Goal: Information Seeking & Learning: Understand process/instructions

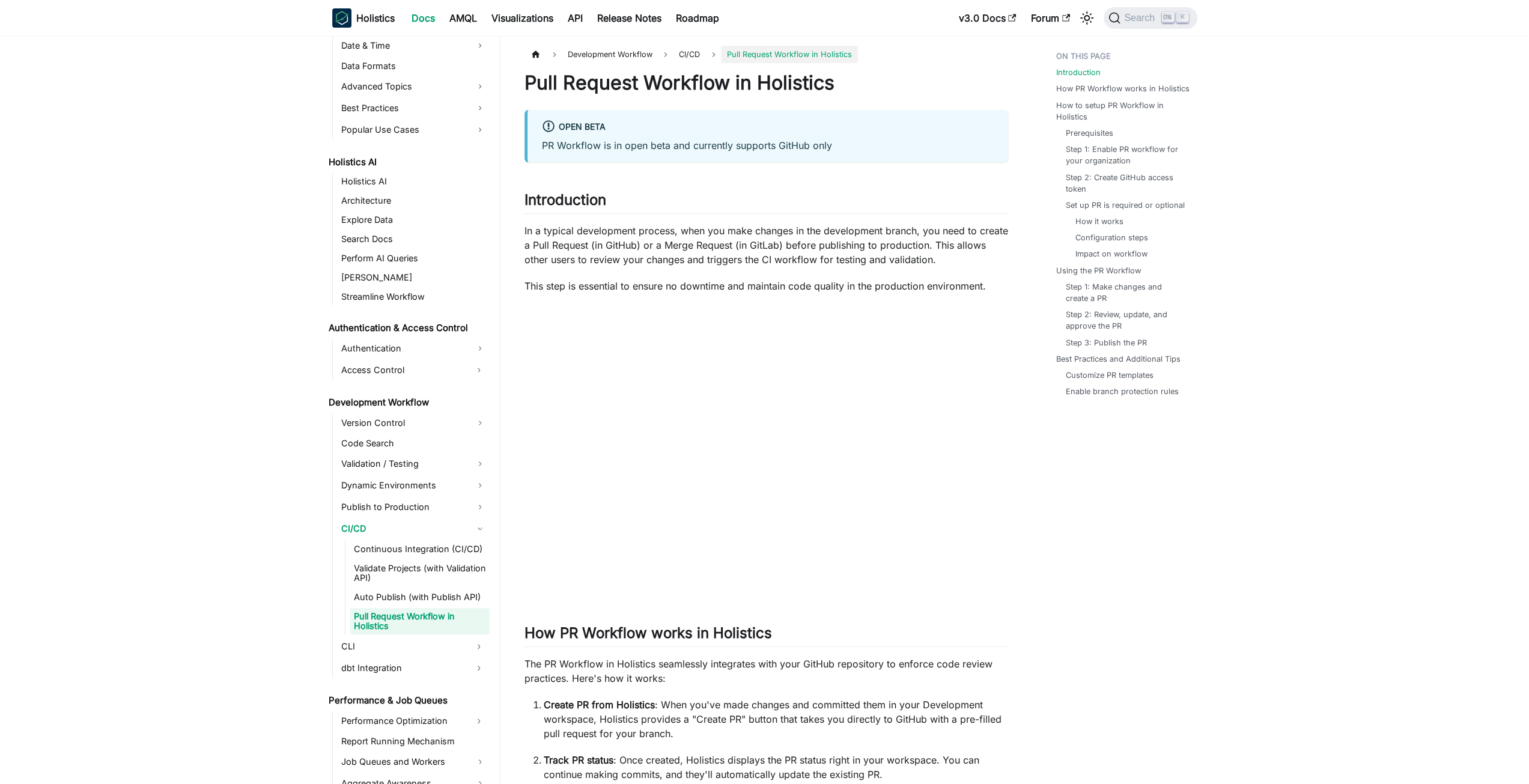
scroll to position [1322, 0]
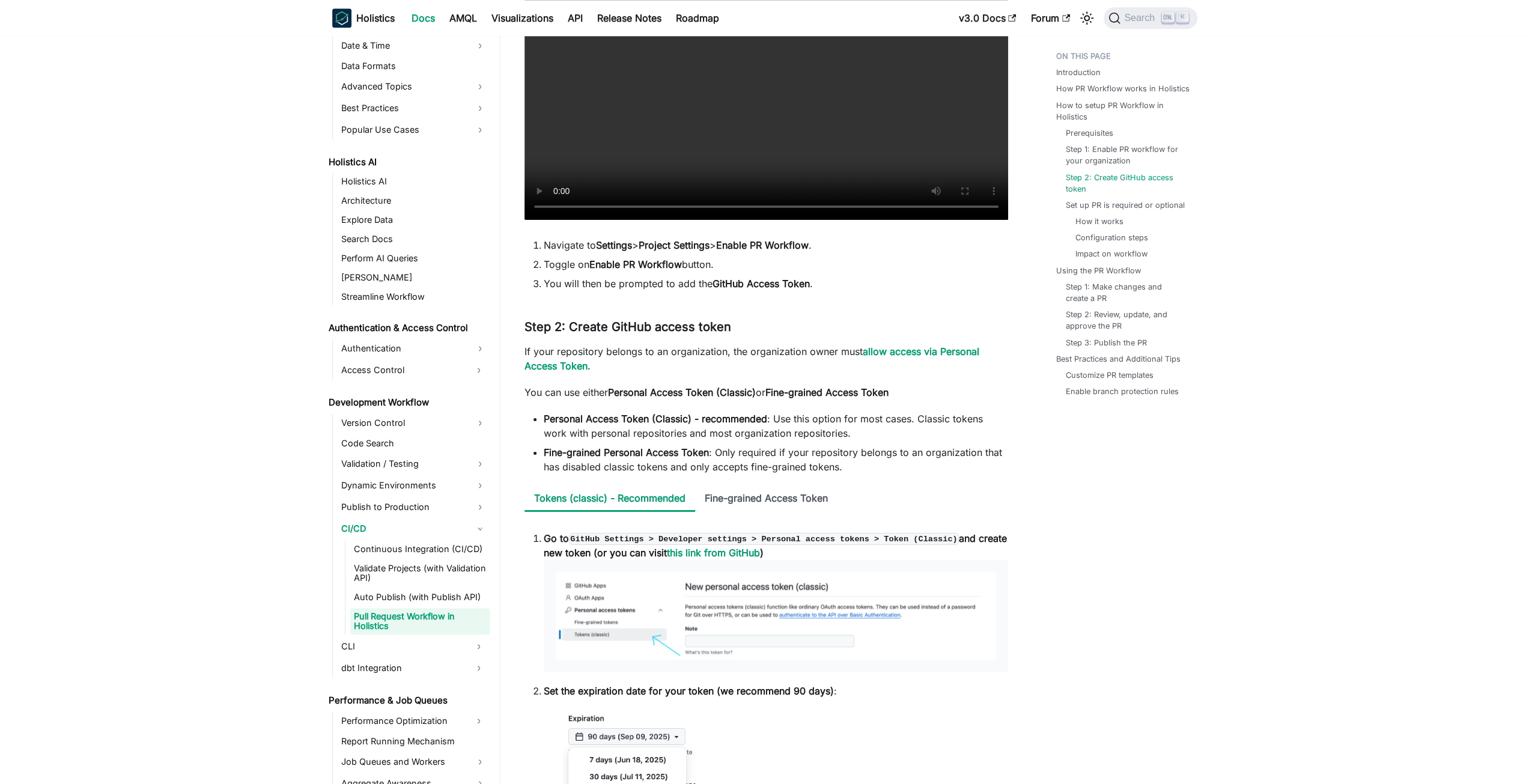
click at [776, 449] on li "Fine-grained Personal Access Token : Only required if your repository belongs t…" at bounding box center [776, 459] width 464 height 28
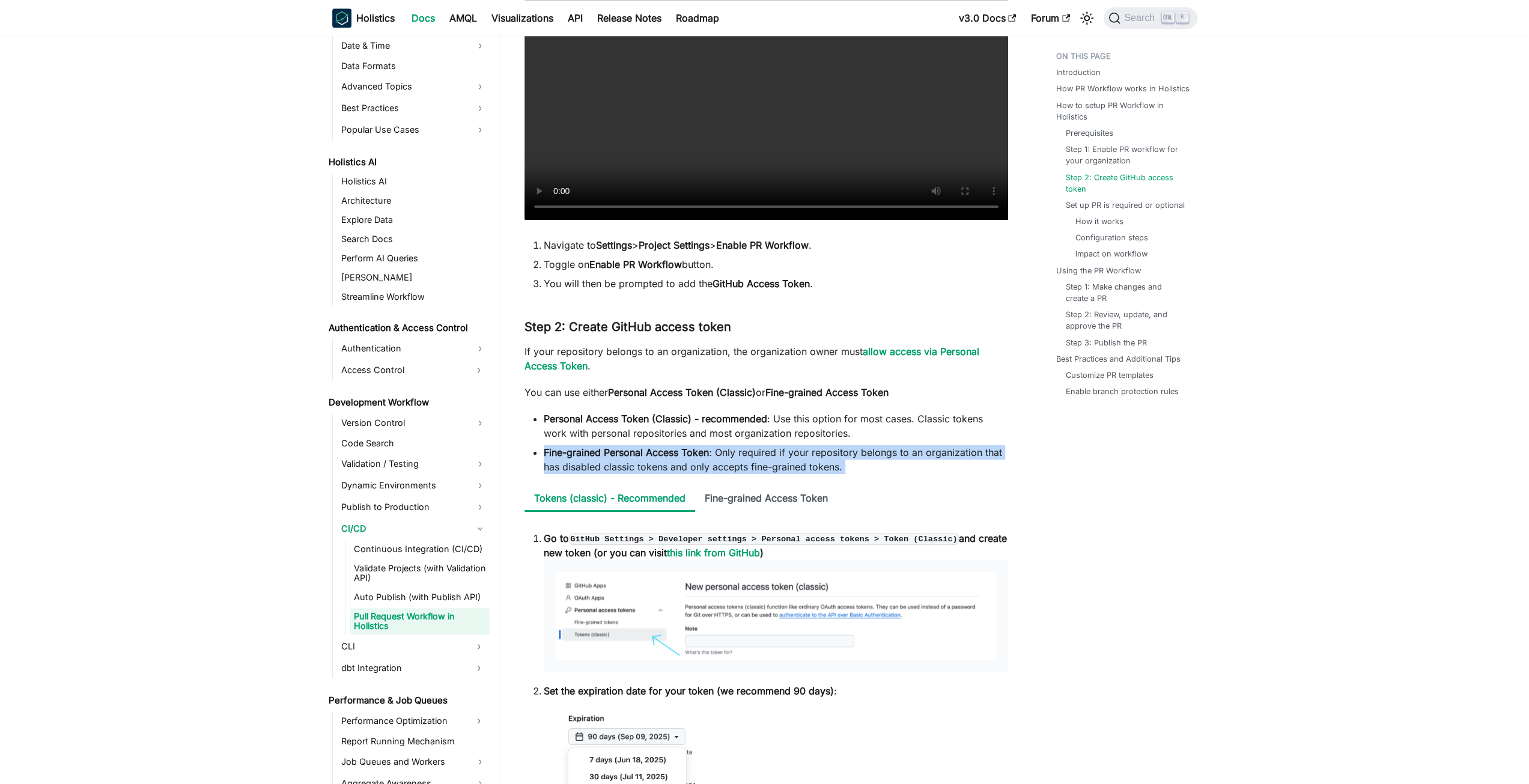
click at [776, 449] on li "Fine-grained Personal Access Token : Only required if your repository belongs t…" at bounding box center [776, 459] width 464 height 28
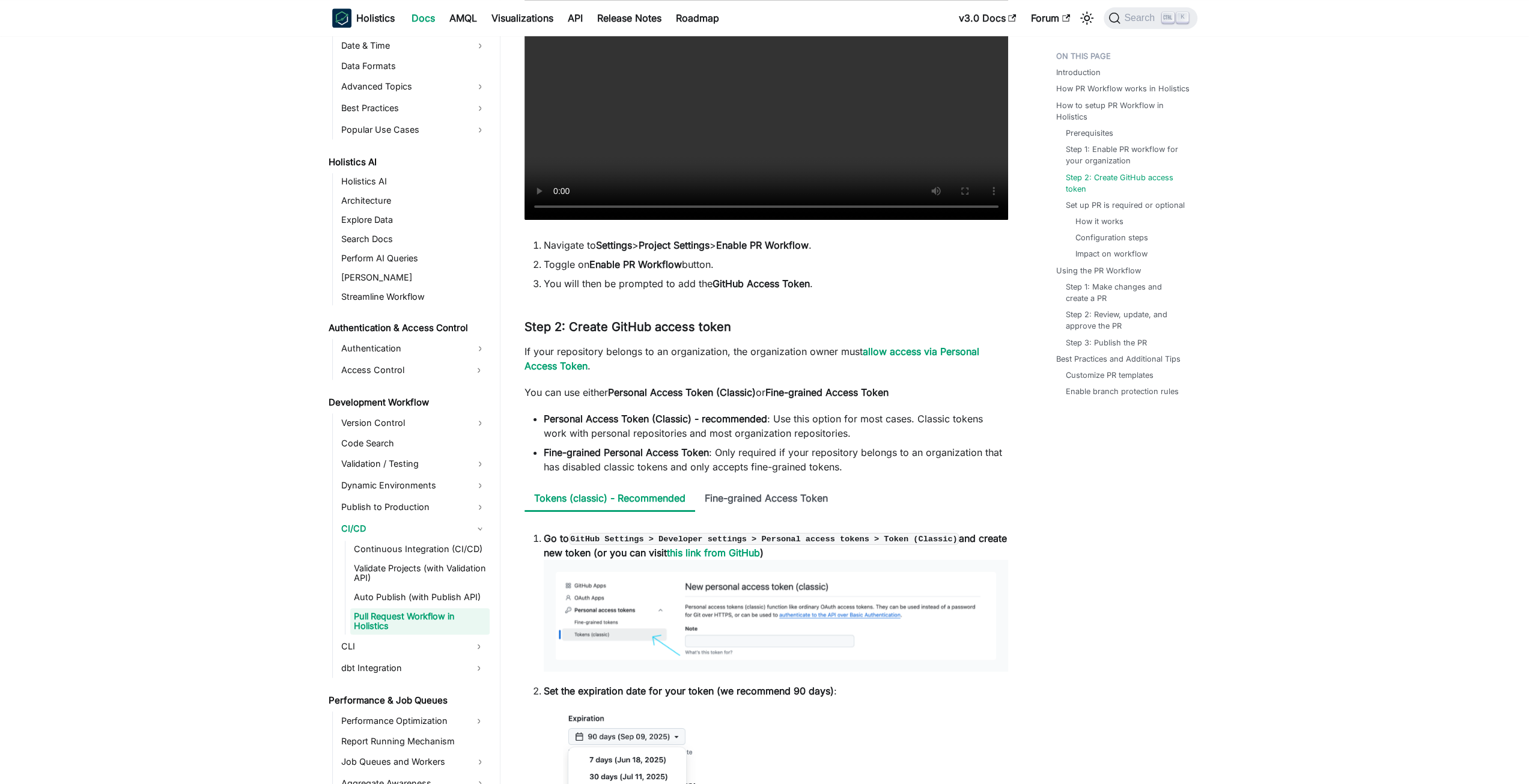
click at [925, 471] on li "Fine-grained Personal Access Token : Only required if your repository belongs t…" at bounding box center [776, 459] width 464 height 28
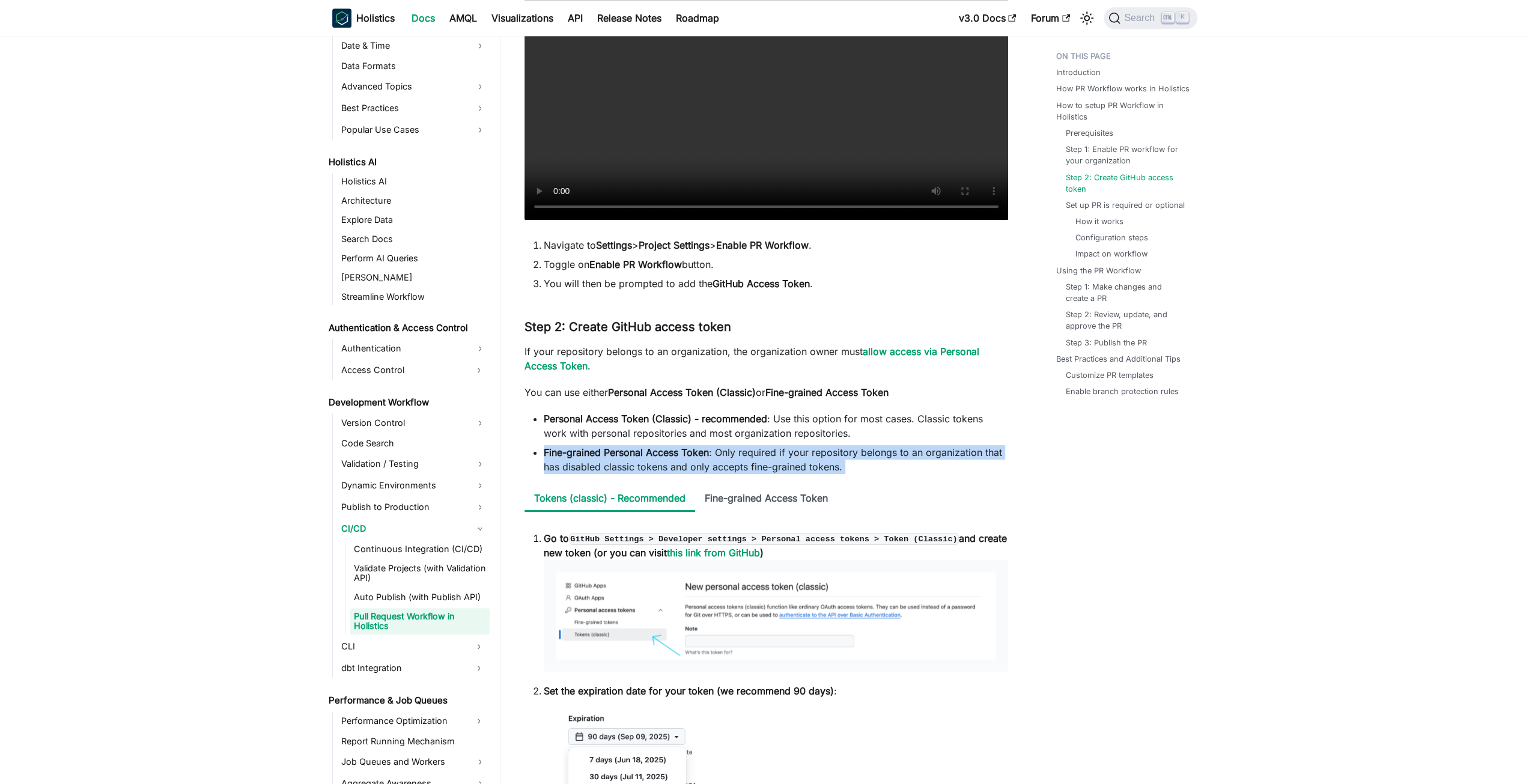
drag, startPoint x: 925, startPoint y: 471, endPoint x: 926, endPoint y: 458, distance: 13.0
click at [926, 458] on li "Fine-grained Personal Access Token : Only required if your repository belongs t…" at bounding box center [776, 459] width 464 height 28
drag, startPoint x: 926, startPoint y: 458, endPoint x: 930, endPoint y: 466, distance: 8.9
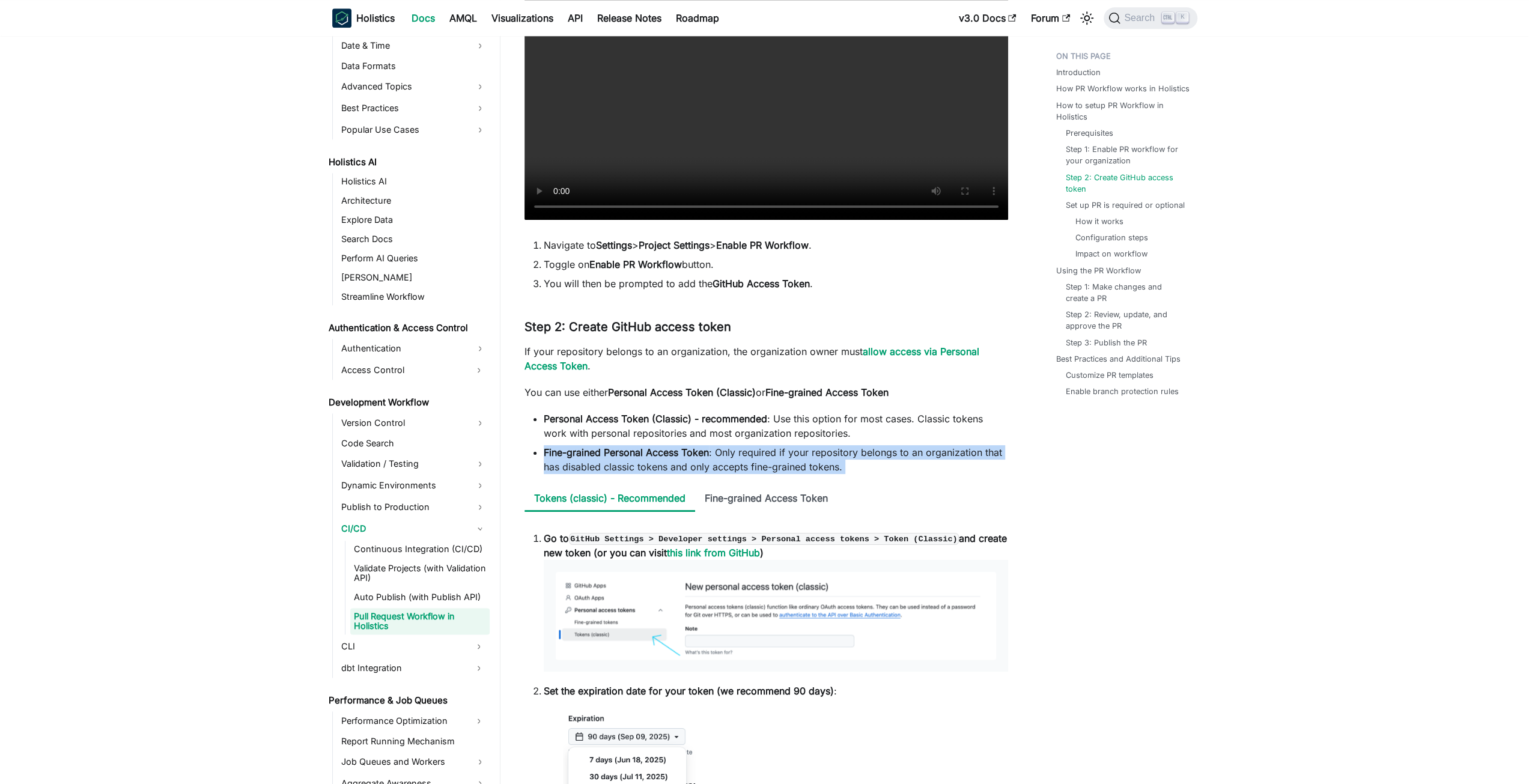
click at [930, 466] on li "Fine-grained Personal Access Token : Only required if your repository belongs t…" at bounding box center [776, 459] width 464 height 28
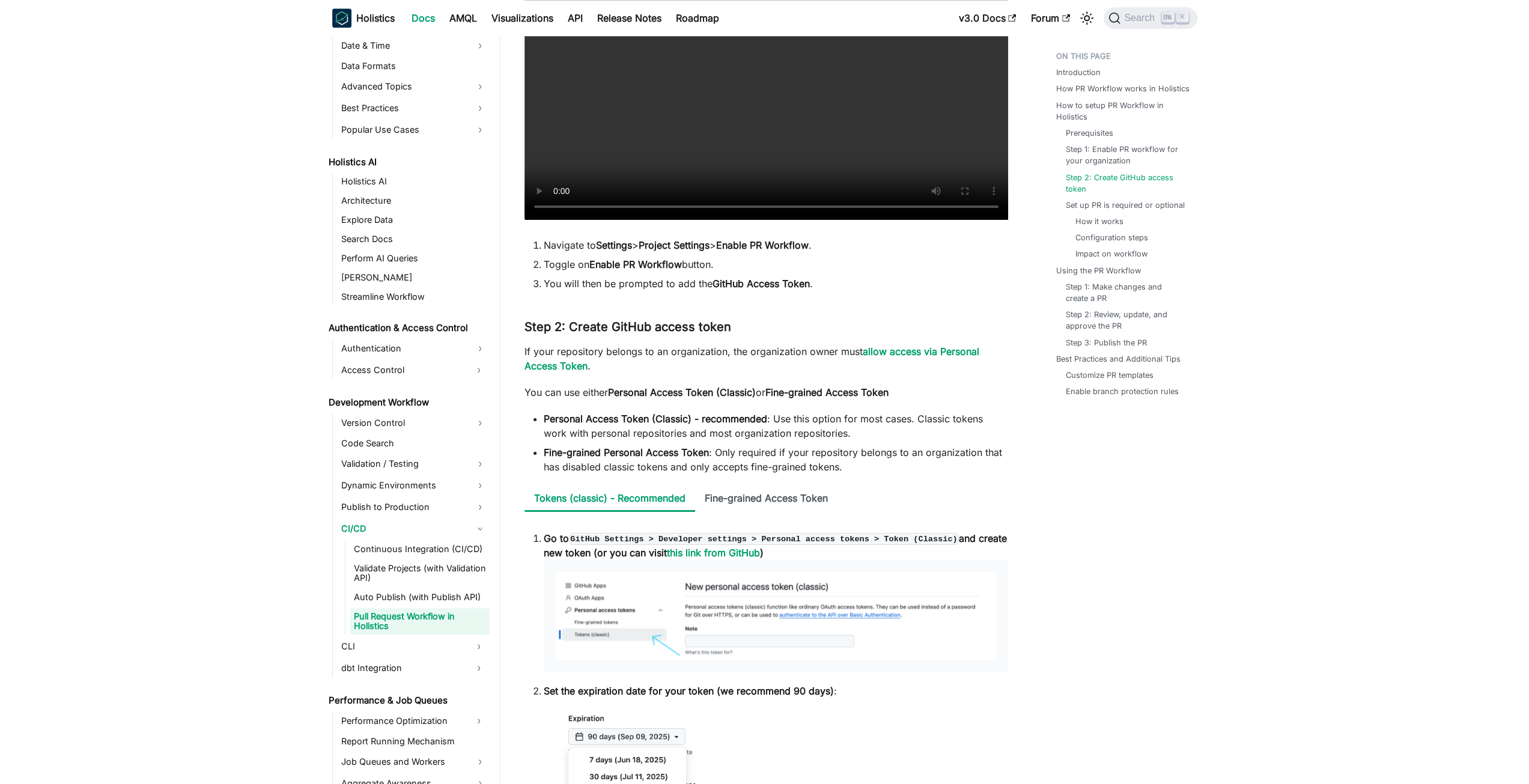
click at [652, 466] on li "Fine-grained Personal Access Token : Only required if your repository belongs t…" at bounding box center [776, 459] width 464 height 28
drag, startPoint x: 1000, startPoint y: 451, endPoint x: 731, endPoint y: 463, distance: 269.3
click at [731, 463] on li "Fine-grained Personal Access Token : Only required if your repository belongs t…" at bounding box center [776, 459] width 464 height 28
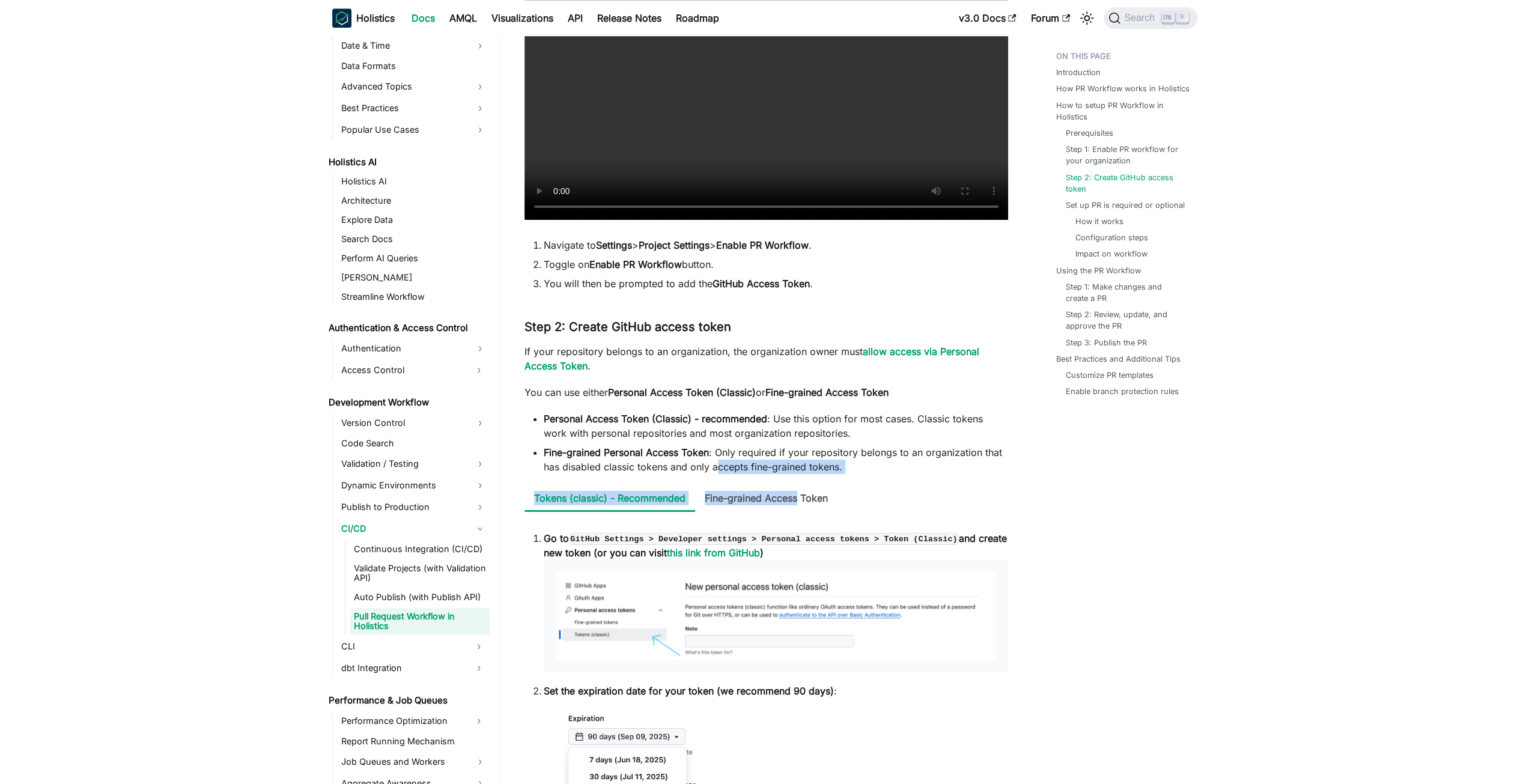
drag, startPoint x: 718, startPoint y: 460, endPoint x: 796, endPoint y: 480, distance: 80.5
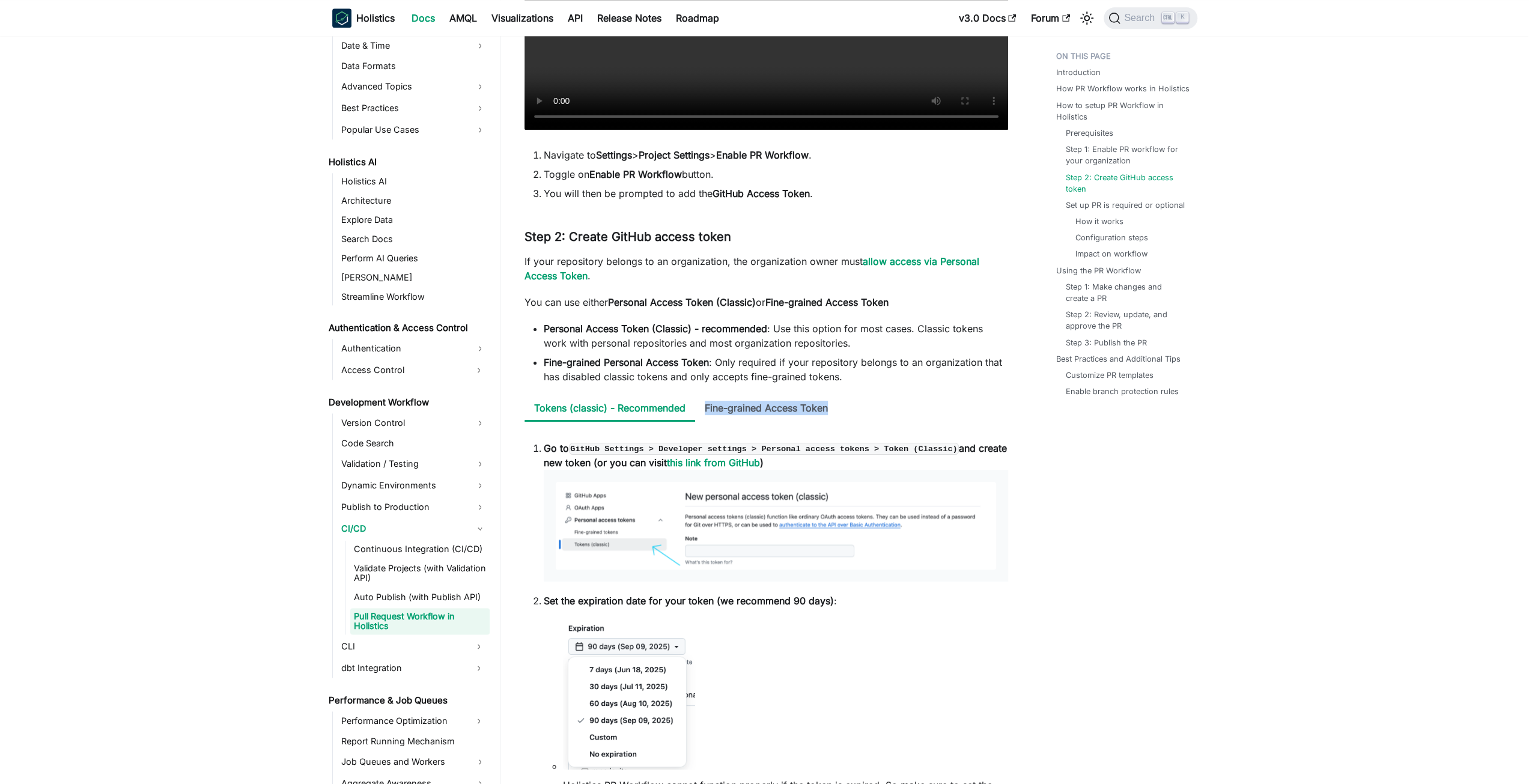
scroll to position [1502, 0]
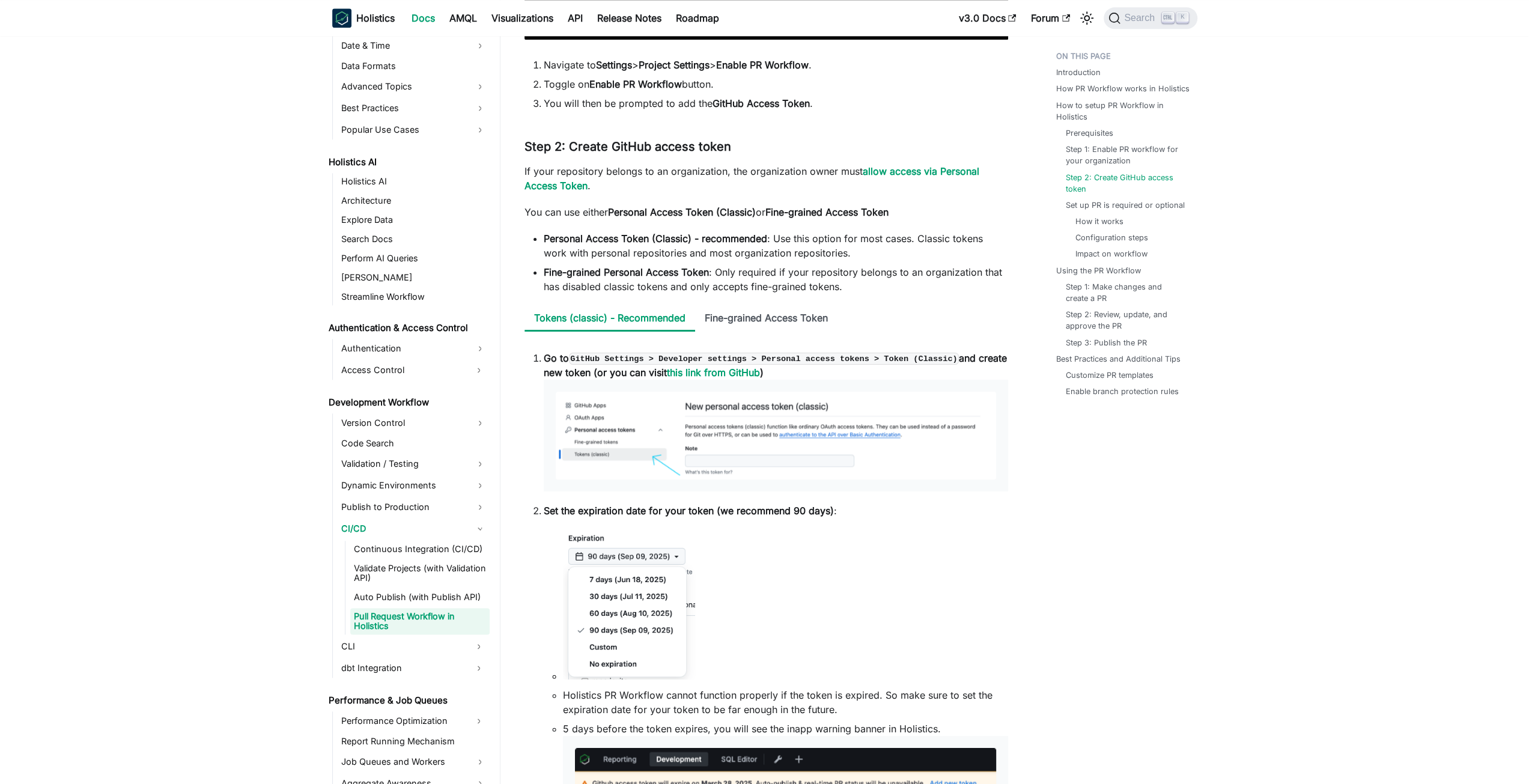
click at [862, 292] on li "Fine-grained Personal Access Token : Only required if your repository belongs t…" at bounding box center [776, 278] width 464 height 28
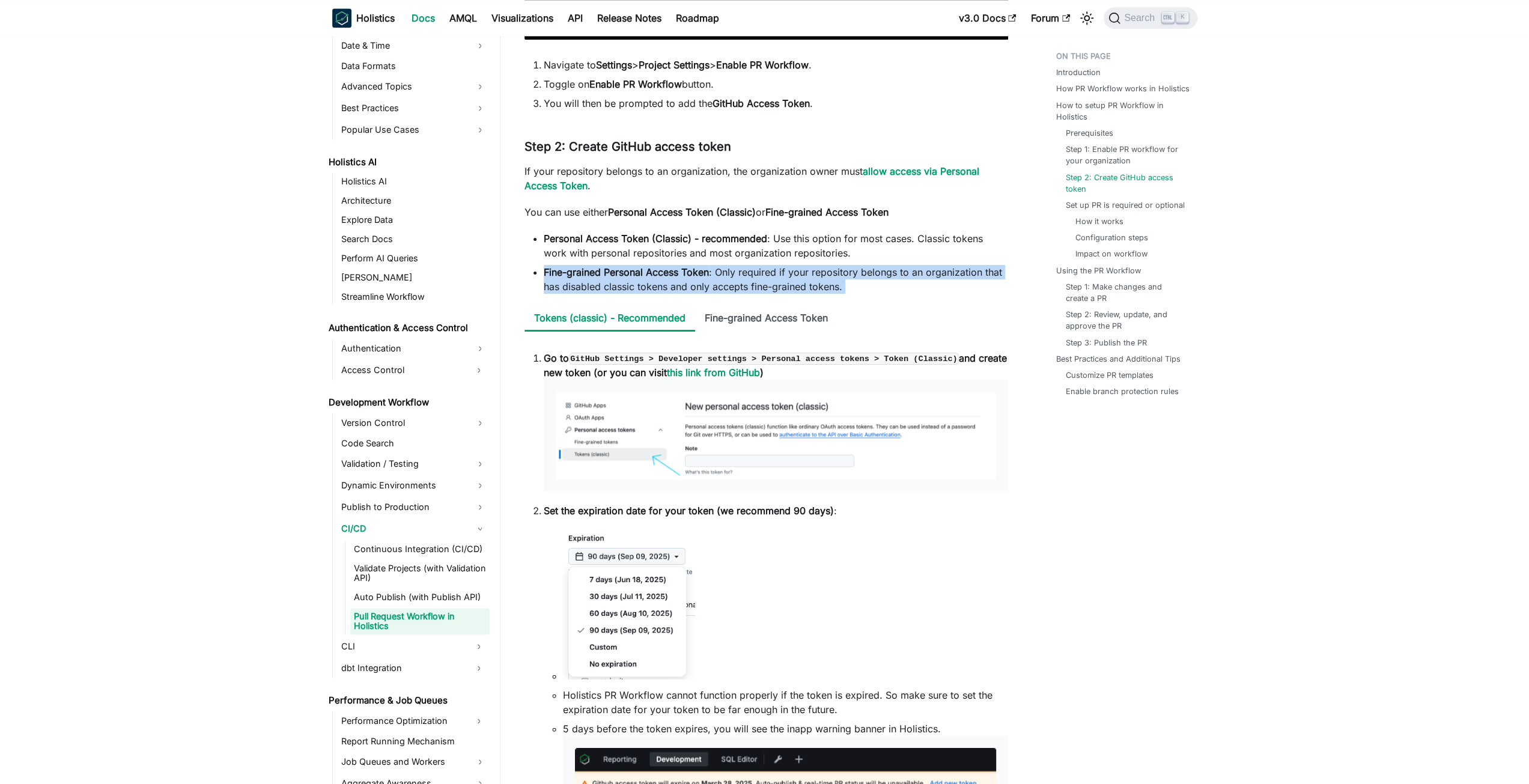
click at [862, 292] on li "Fine-grained Personal Access Token : Only required if your repository belongs t…" at bounding box center [776, 278] width 464 height 28
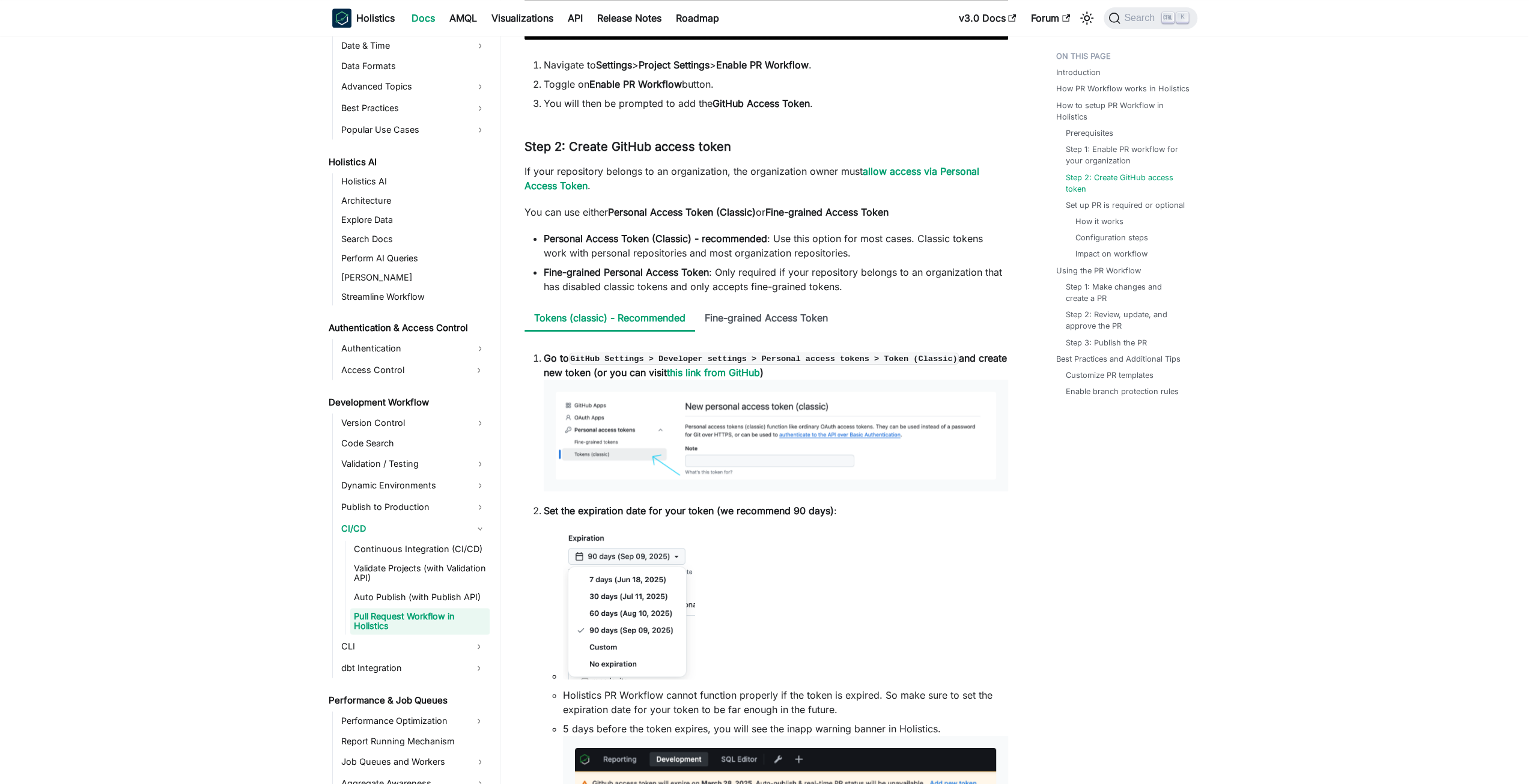
click at [875, 252] on li "Personal Access Token (Classic) - recommended : Use this option for most cases.…" at bounding box center [776, 245] width 464 height 28
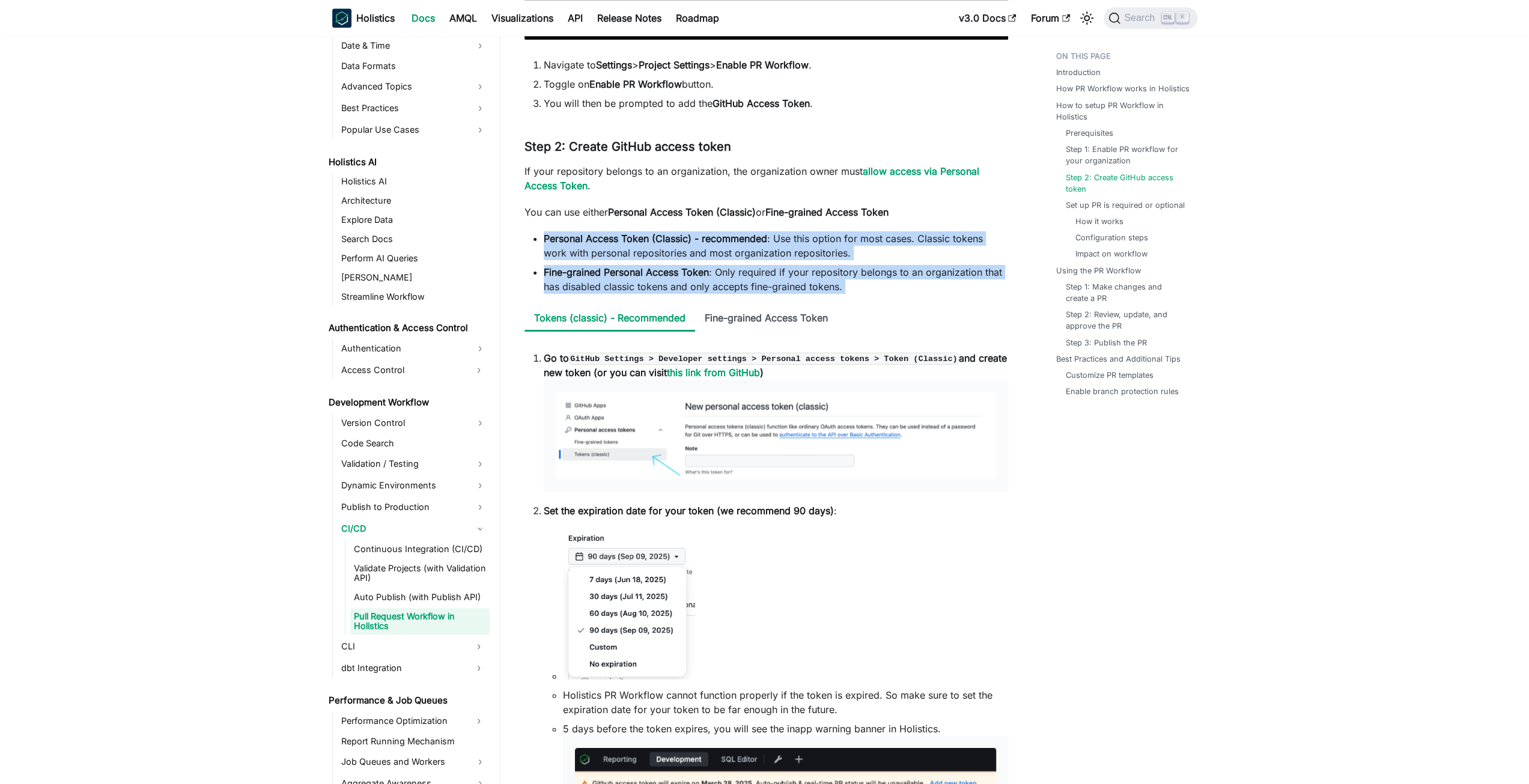
drag, startPoint x: 875, startPoint y: 252, endPoint x: 869, endPoint y: 293, distance: 41.4
click at [869, 293] on ul "Personal Access Token (Classic) - recommended : Use this option for most cases.…" at bounding box center [767, 262] width 484 height 63
click at [869, 293] on li "Fine-grained Personal Access Token : Only required if your repository belongs t…" at bounding box center [776, 278] width 464 height 28
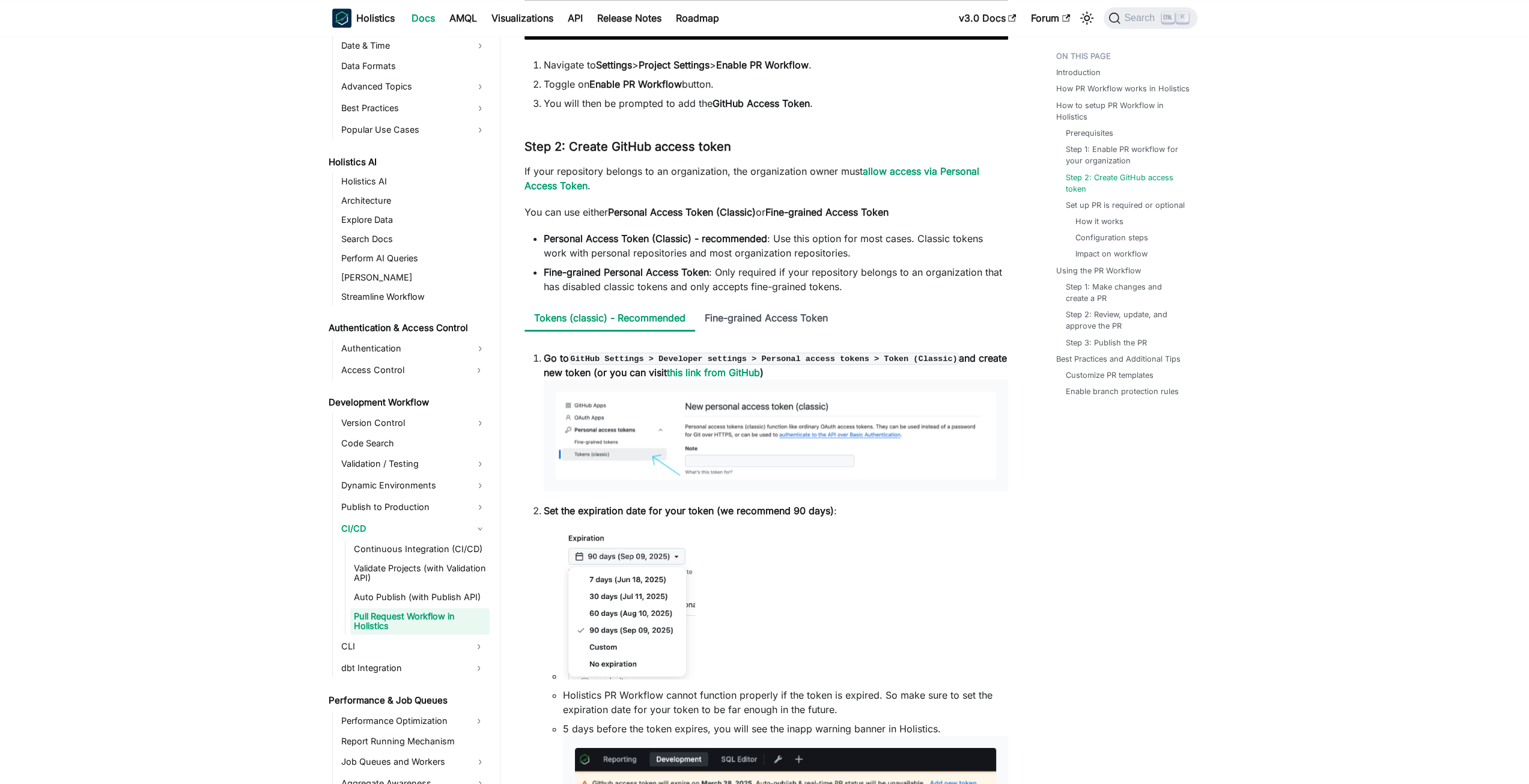
click at [869, 293] on li "Fine-grained Personal Access Token : Only required if your repository belongs t…" at bounding box center [776, 278] width 464 height 28
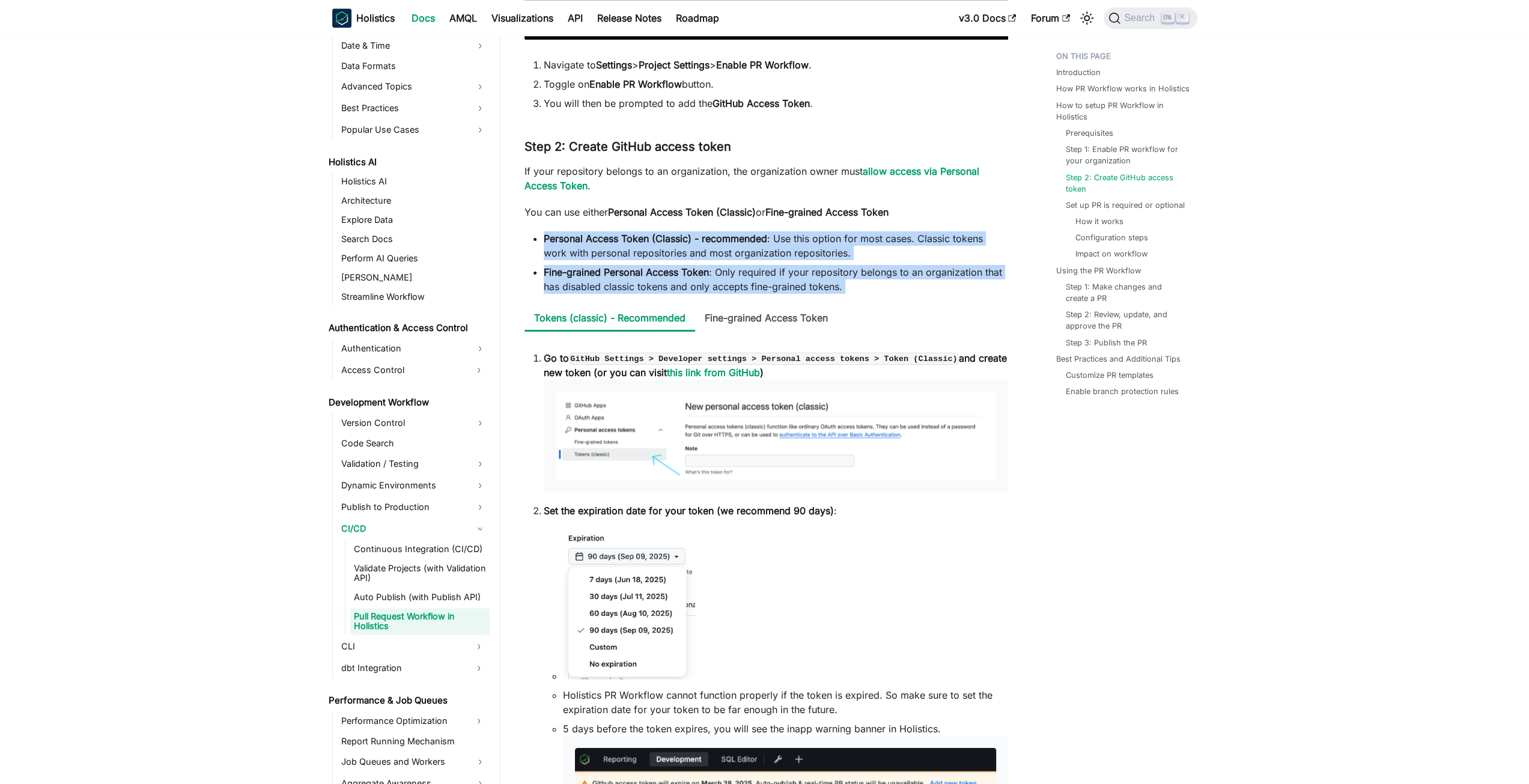
drag, startPoint x: 869, startPoint y: 293, endPoint x: 897, endPoint y: 257, distance: 45.6
click at [897, 257] on ul "Personal Access Token (Classic) - recommended : Use this option for most cases.…" at bounding box center [767, 262] width 484 height 63
